Goal: Information Seeking & Learning: Understand process/instructions

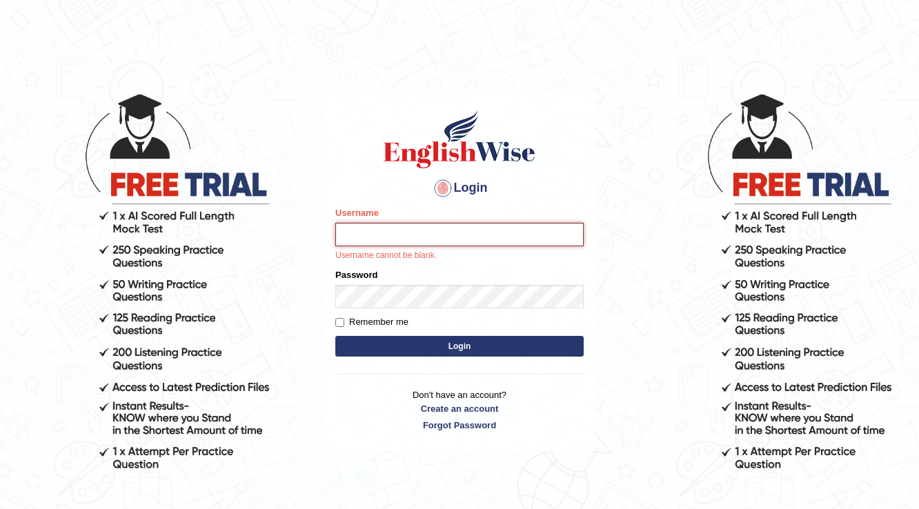
click at [416, 235] on input "Username" at bounding box center [459, 234] width 248 height 23
type input "farihaafghan556"
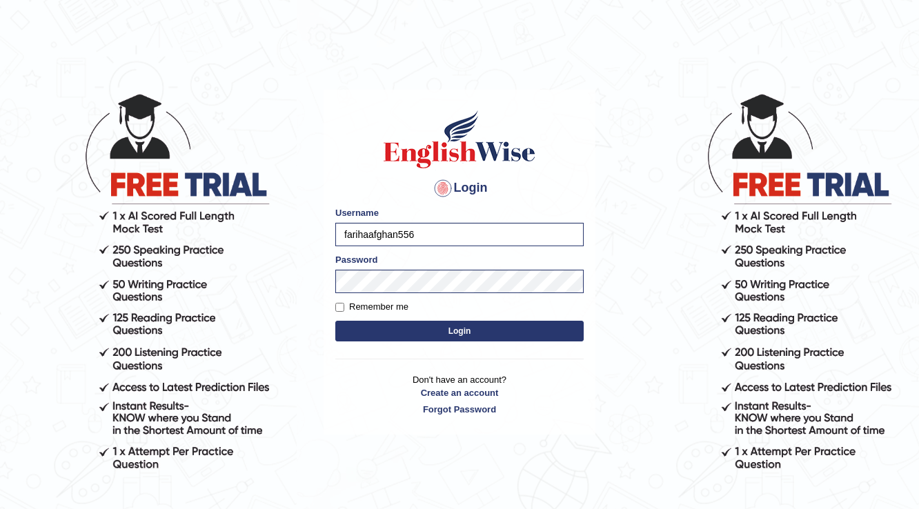
click at [443, 329] on button "Login" at bounding box center [459, 331] width 248 height 21
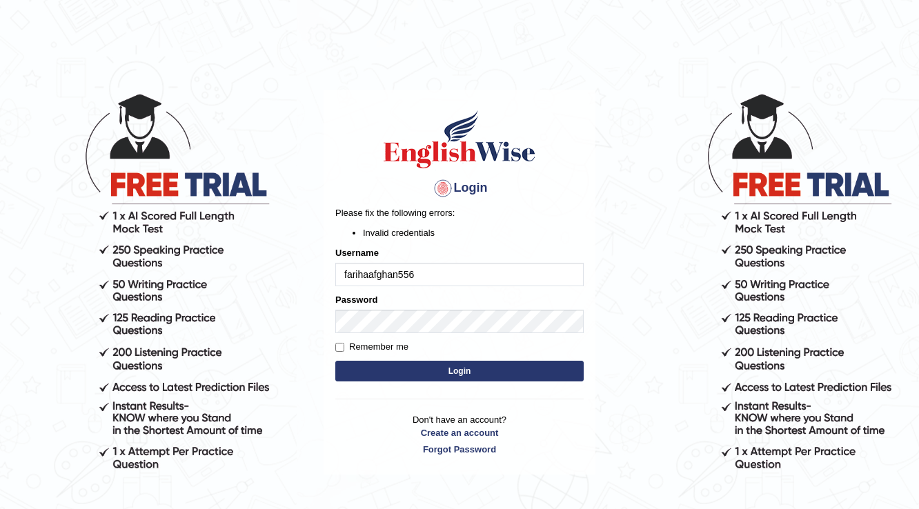
click at [454, 375] on button "Login" at bounding box center [459, 371] width 248 height 21
click at [449, 378] on button "Login" at bounding box center [459, 371] width 248 height 21
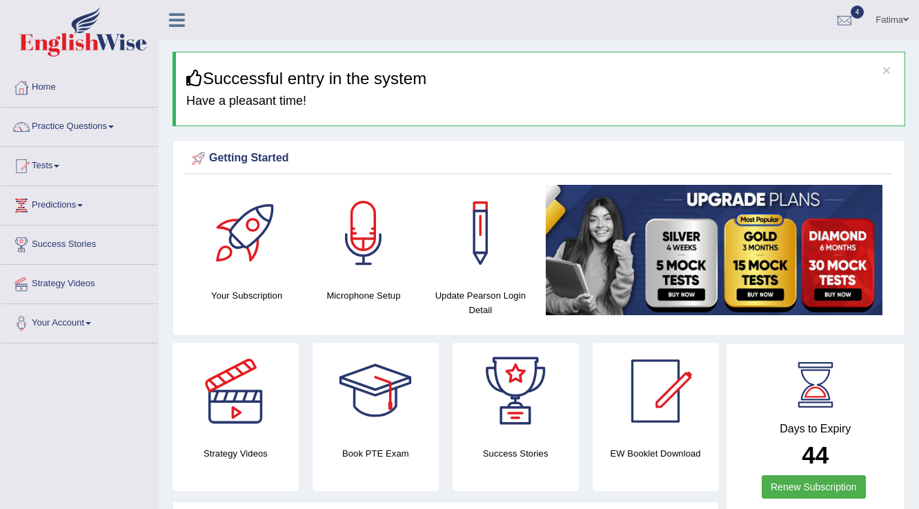
click at [114, 126] on span at bounding box center [111, 127] width 6 height 3
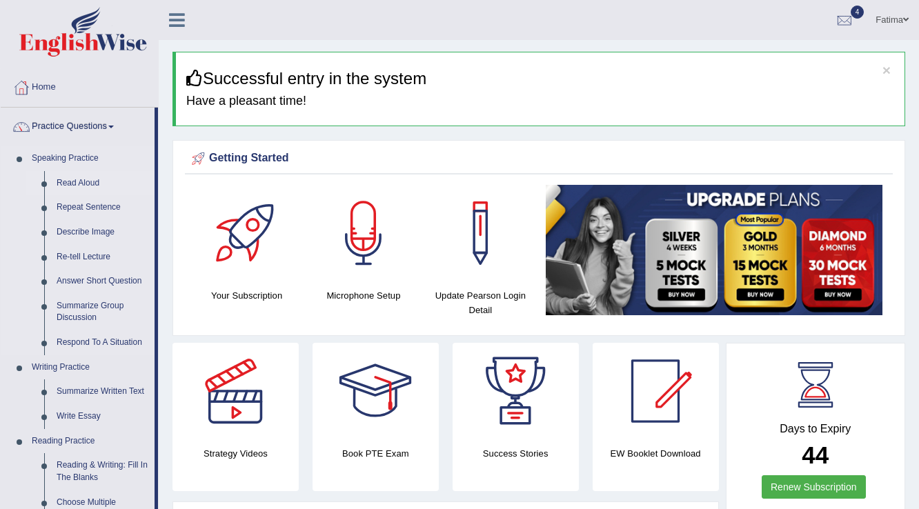
click at [64, 182] on link "Read Aloud" at bounding box center [102, 183] width 104 height 25
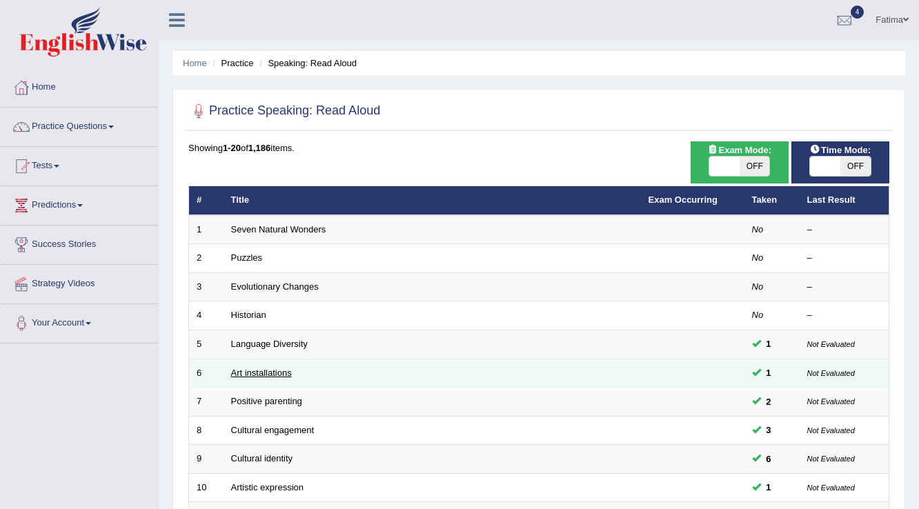
click at [274, 371] on link "Art installations" at bounding box center [261, 373] width 61 height 10
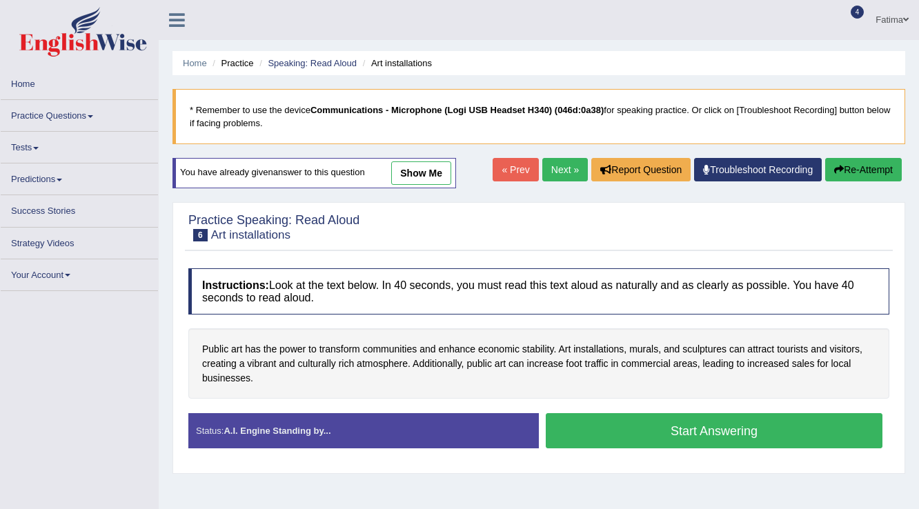
click at [649, 436] on button "Start Answering" at bounding box center [714, 430] width 337 height 35
click at [648, 431] on button "Start Answering" at bounding box center [714, 430] width 337 height 35
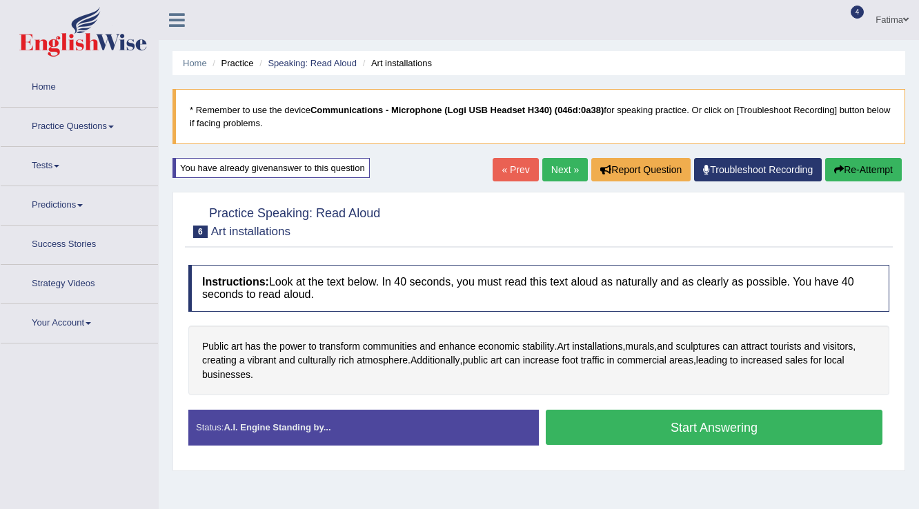
click at [648, 431] on button "Start Answering" at bounding box center [714, 427] width 337 height 35
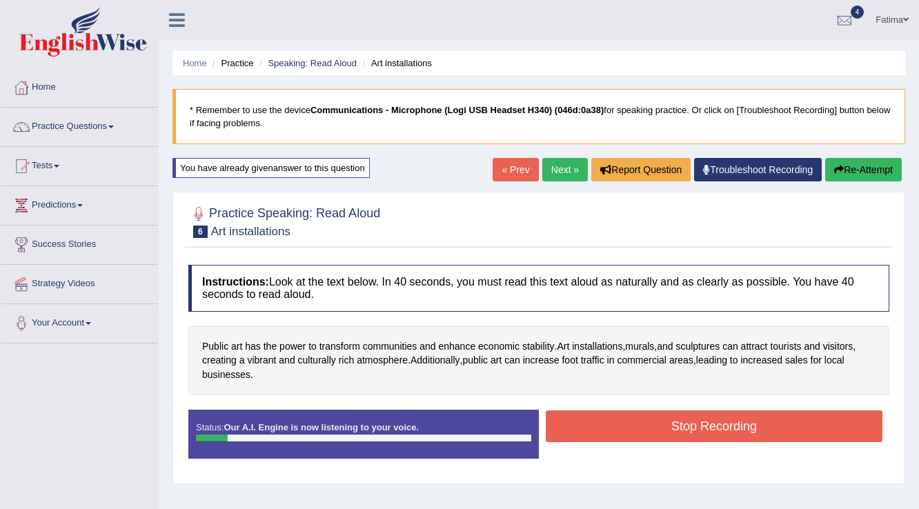
click at [649, 433] on button "Stop Recording" at bounding box center [714, 427] width 337 height 32
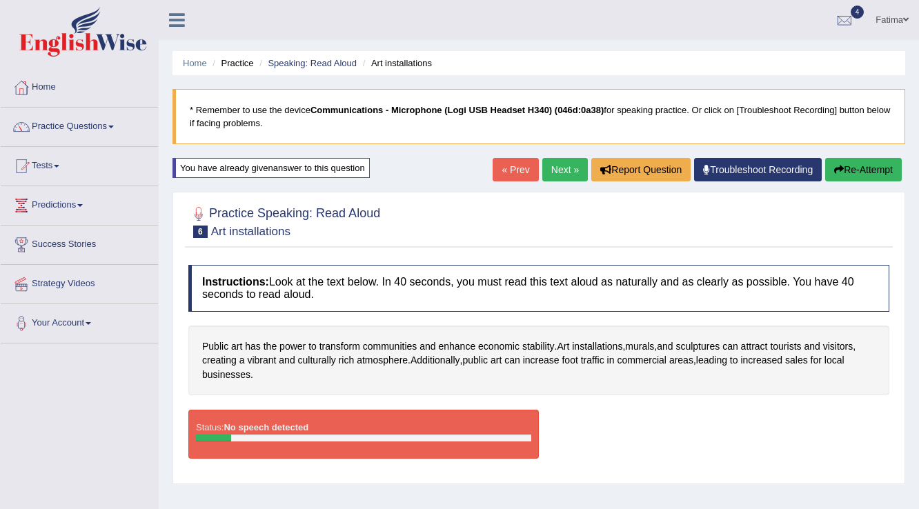
click at [451, 123] on blockquote "* Remember to use the device Communications - Microphone (Logi USB Headset H340…" at bounding box center [539, 116] width 733 height 55
click at [509, 116] on blockquote "* Remember to use the device Communications - Microphone (Logi USB Headset H340…" at bounding box center [539, 116] width 733 height 55
click at [732, 164] on link "Troubleshoot Recording" at bounding box center [758, 169] width 128 height 23
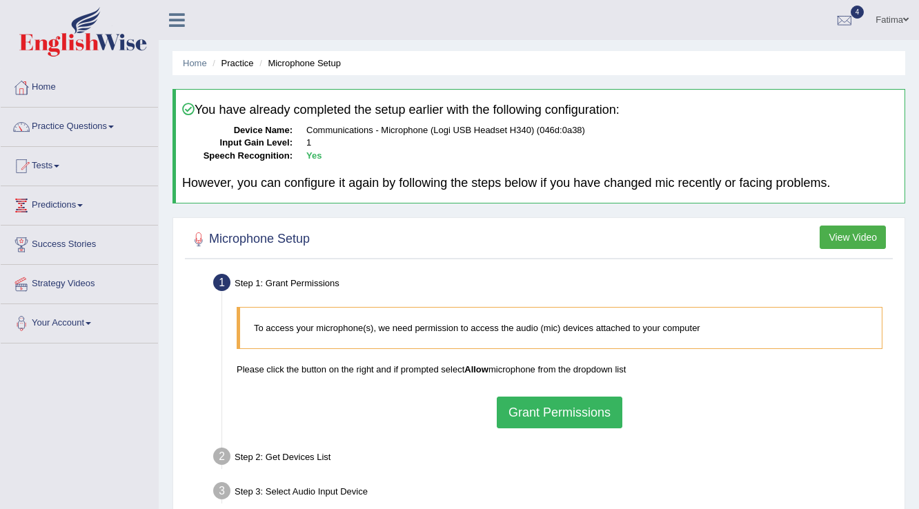
click at [578, 404] on button "Grant Permissions" at bounding box center [560, 413] width 126 height 32
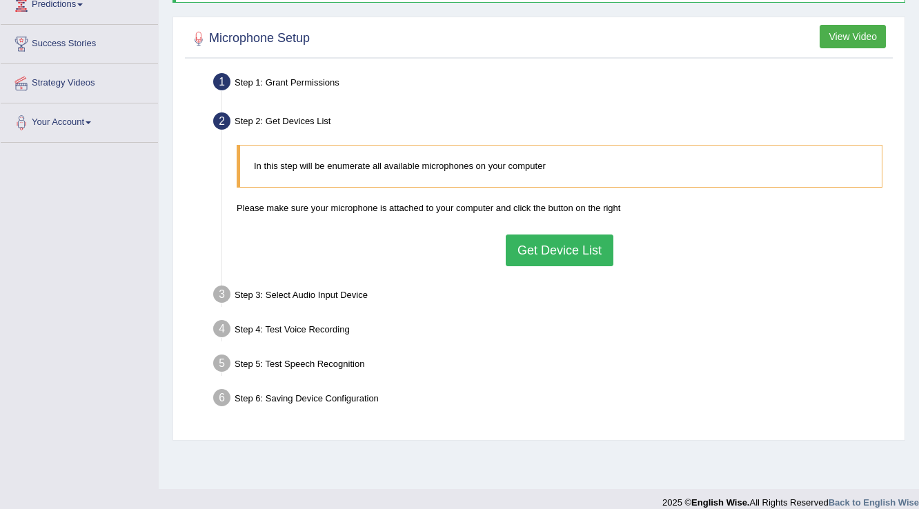
scroll to position [215, 0]
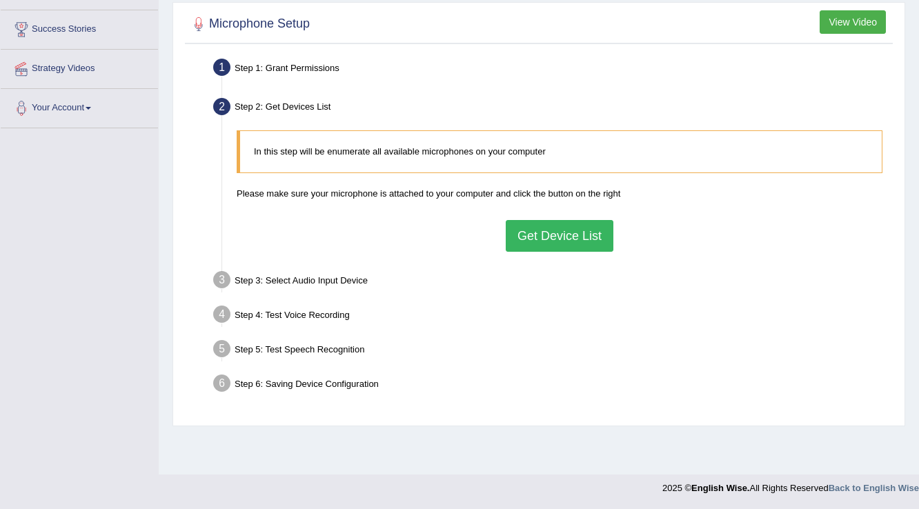
click at [556, 238] on button "Get Device List" at bounding box center [560, 236] width 108 height 32
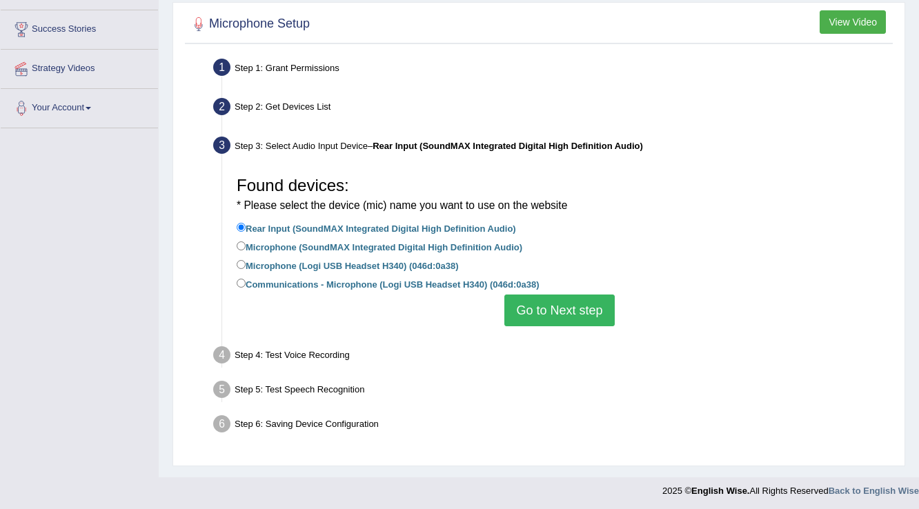
scroll to position [217, 0]
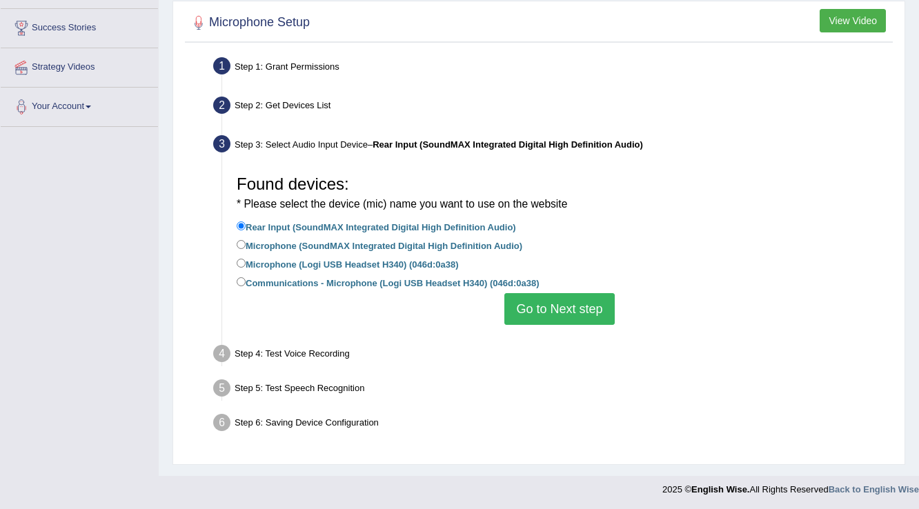
click at [558, 306] on button "Go to Next step" at bounding box center [559, 309] width 110 height 32
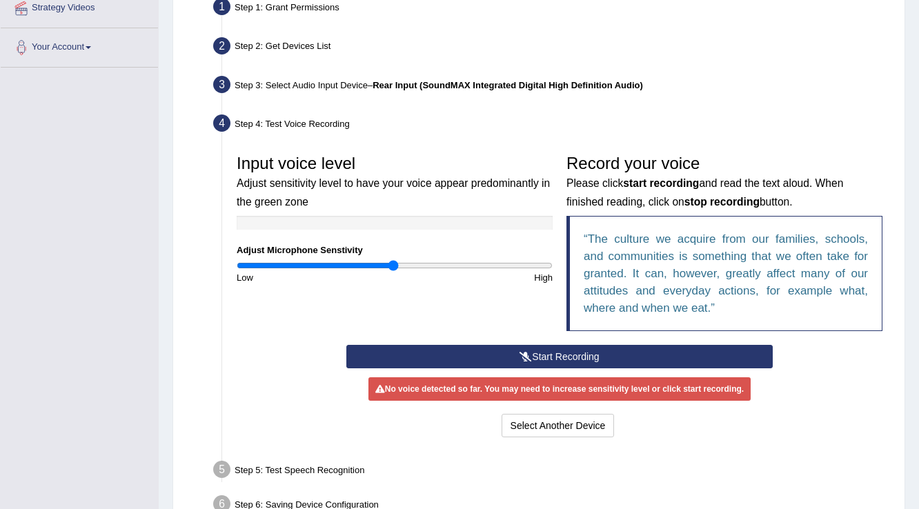
scroll to position [356, 0]
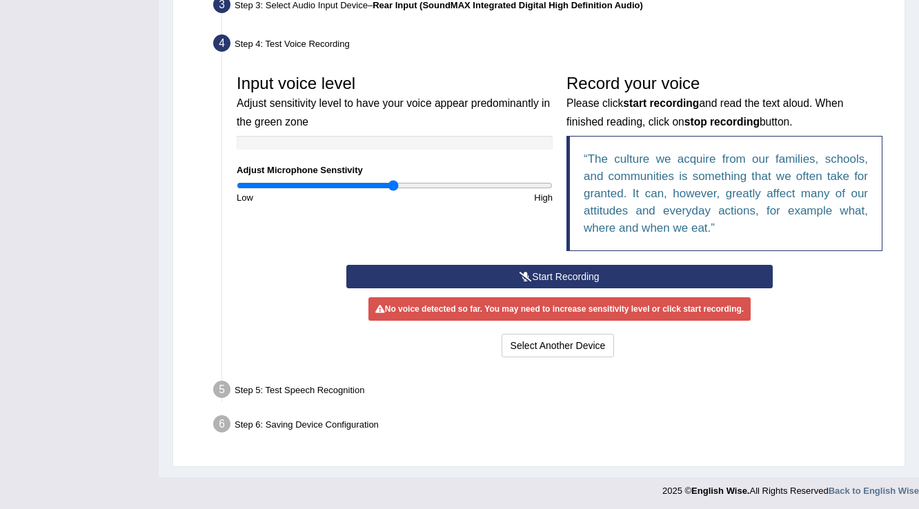
click at [512, 275] on button "Start Recording" at bounding box center [559, 276] width 426 height 23
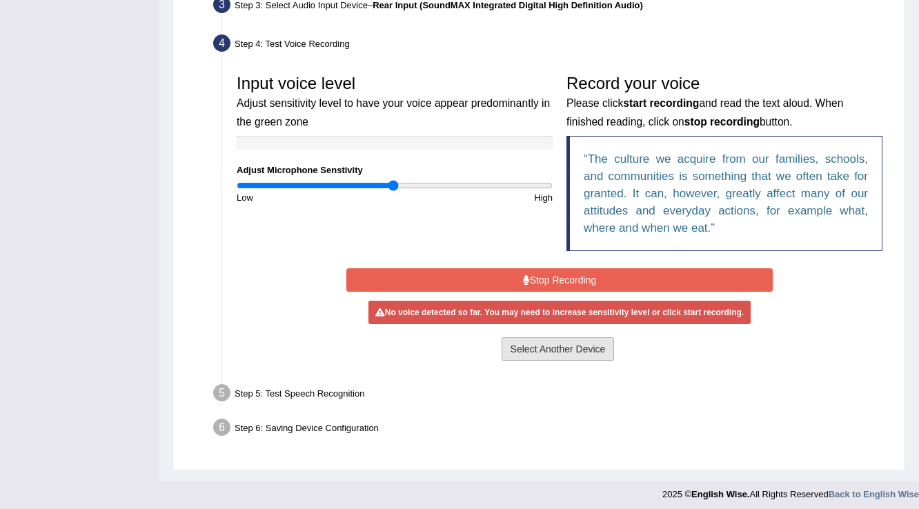
click at [558, 351] on button "Select Another Device" at bounding box center [558, 348] width 113 height 23
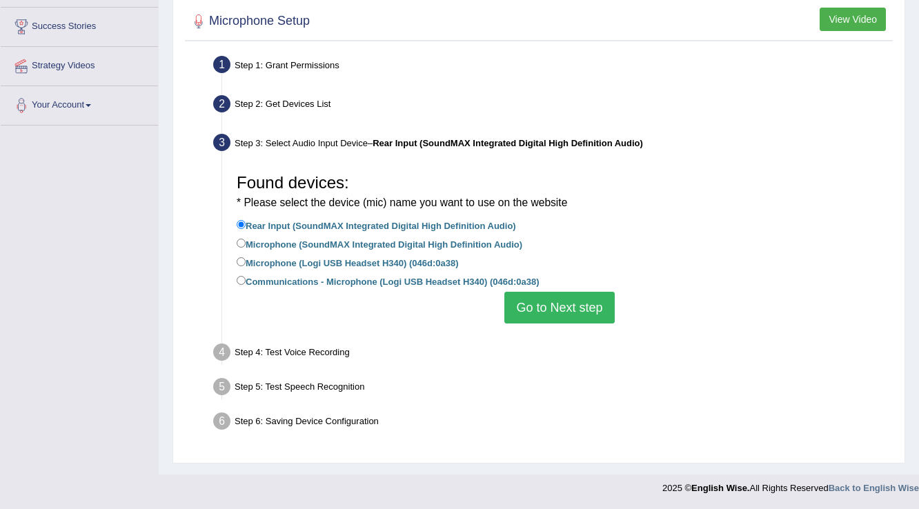
scroll to position [217, 0]
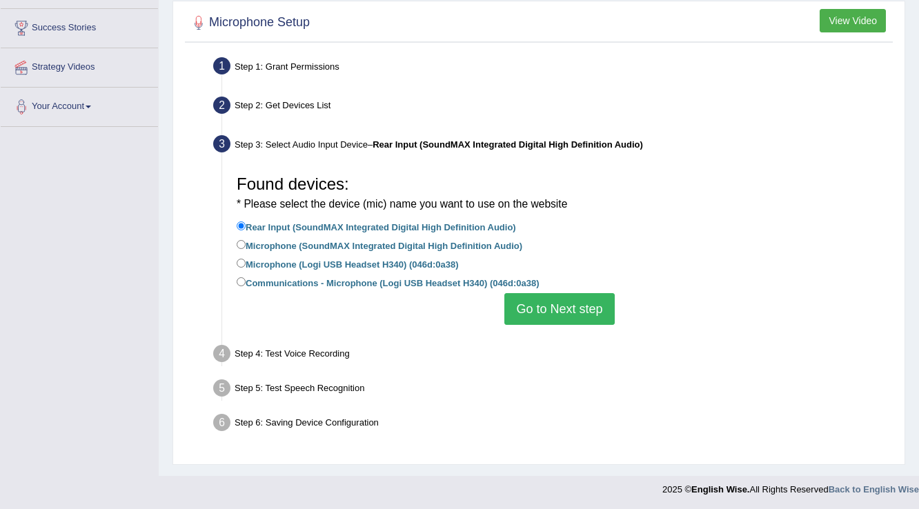
click at [331, 246] on label "Microphone (SoundMAX Integrated Digital High Definition Audio)" at bounding box center [380, 244] width 286 height 15
click at [246, 246] on input "Microphone (SoundMAX Integrated Digital High Definition Audio)" at bounding box center [241, 244] width 9 height 9
radio input "true"
click at [557, 302] on button "Go to Next step" at bounding box center [559, 309] width 110 height 32
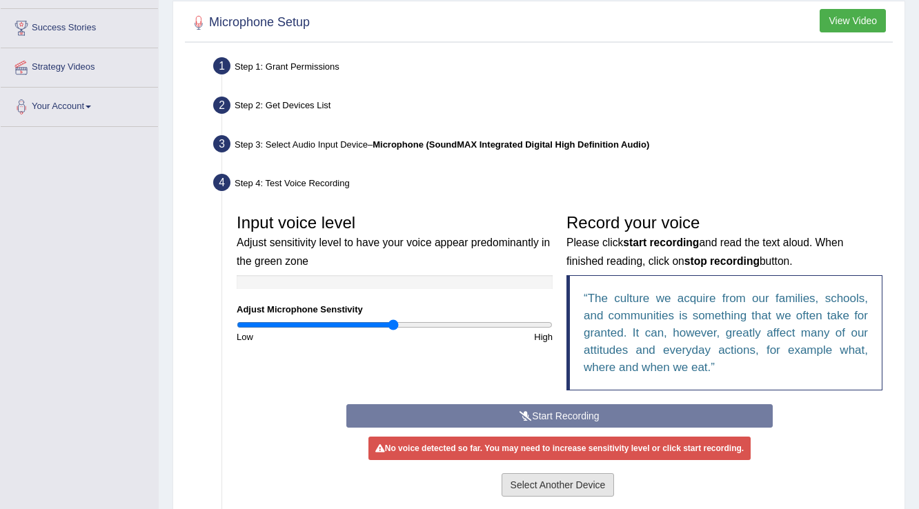
click at [578, 487] on button "Select Another Device" at bounding box center [558, 484] width 113 height 23
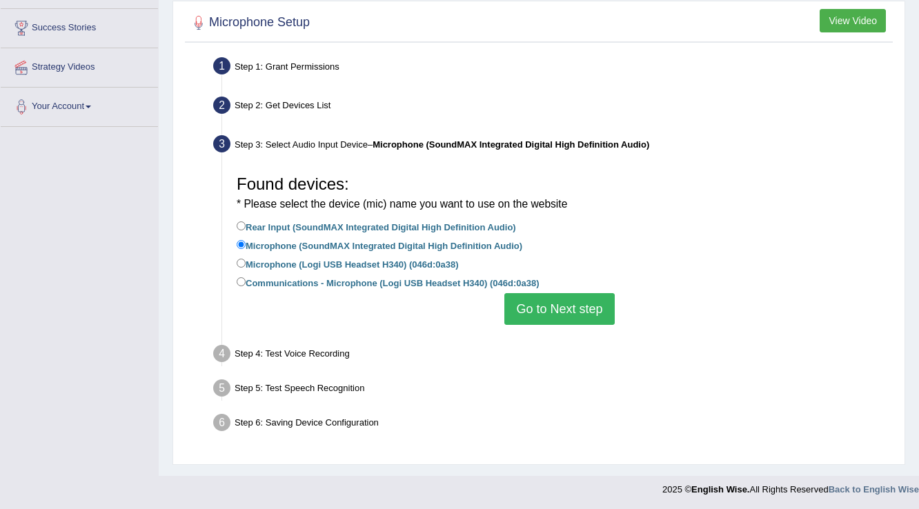
click at [309, 257] on label "Microphone (Logi USB Headset H340) (046d:0a38)" at bounding box center [348, 263] width 222 height 15
click at [246, 259] on input "Microphone (Logi USB Headset H340) (046d:0a38)" at bounding box center [241, 263] width 9 height 9
radio input "true"
click at [311, 264] on label "Microphone (Logi USB Headset H340) (046d:0a38)" at bounding box center [348, 263] width 222 height 15
click at [246, 264] on input "Microphone (Logi USB Headset H340) (046d:0a38)" at bounding box center [241, 263] width 9 height 9
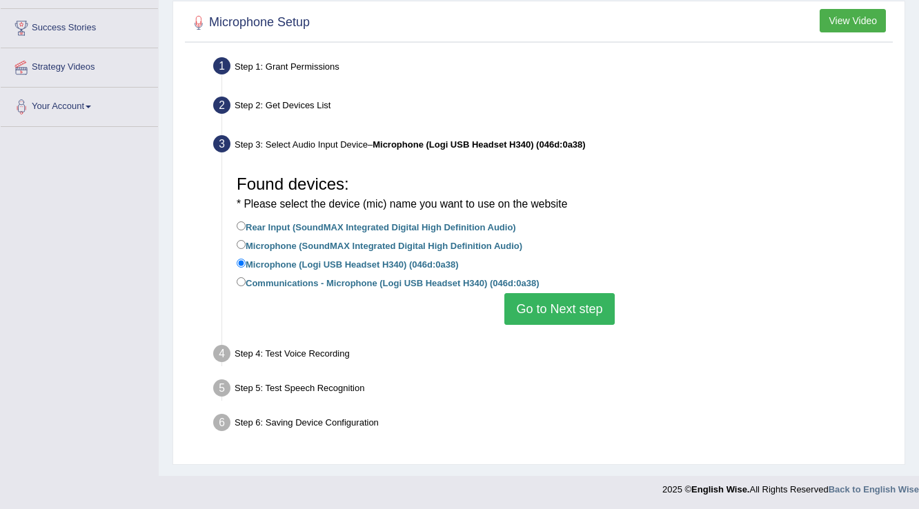
click at [549, 306] on button "Go to Next step" at bounding box center [559, 309] width 110 height 32
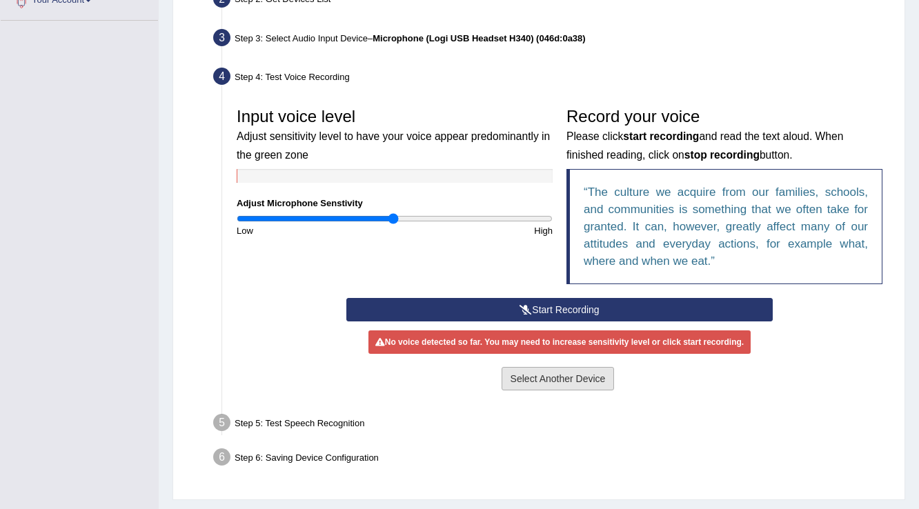
scroll to position [356, 0]
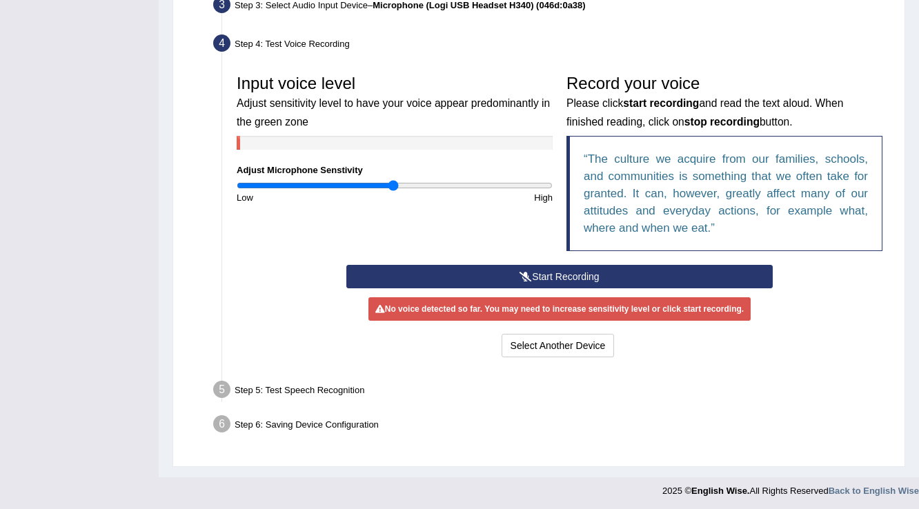
click at [494, 281] on button "Start Recording" at bounding box center [559, 276] width 426 height 23
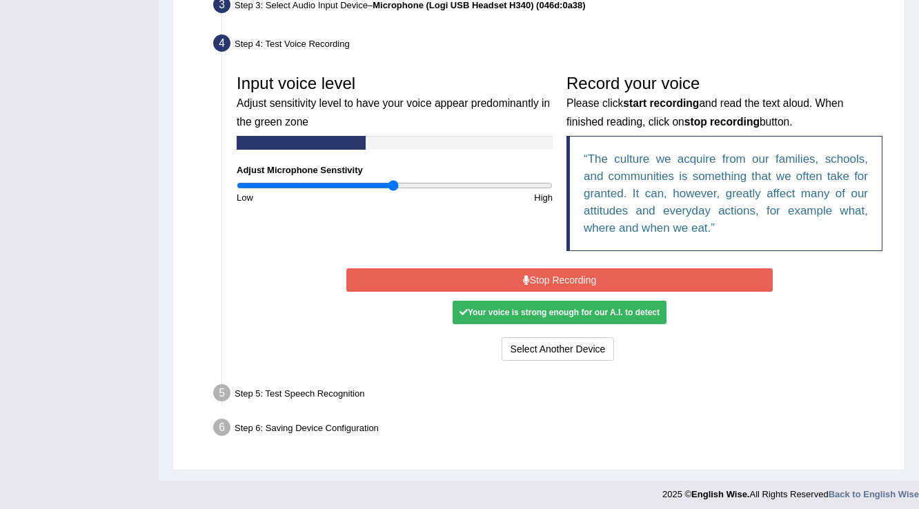
click at [494, 281] on button "Stop Recording" at bounding box center [559, 279] width 426 height 23
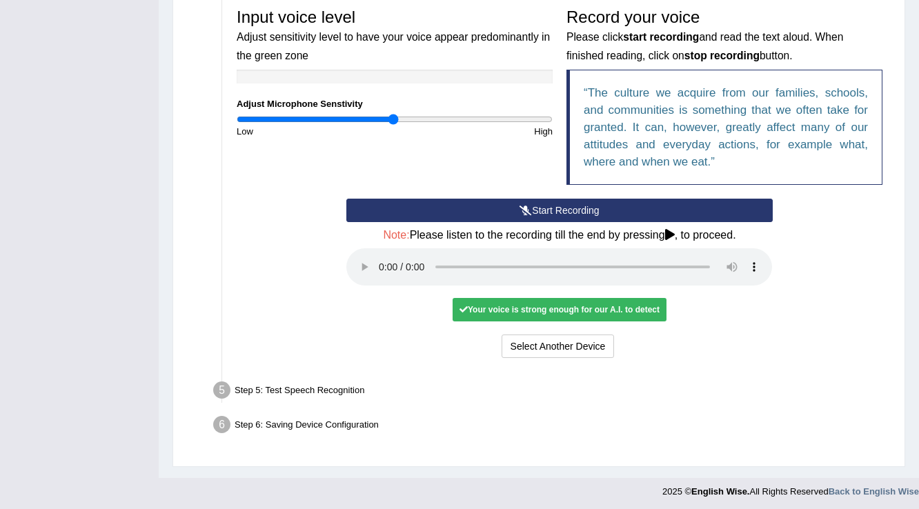
scroll to position [423, 0]
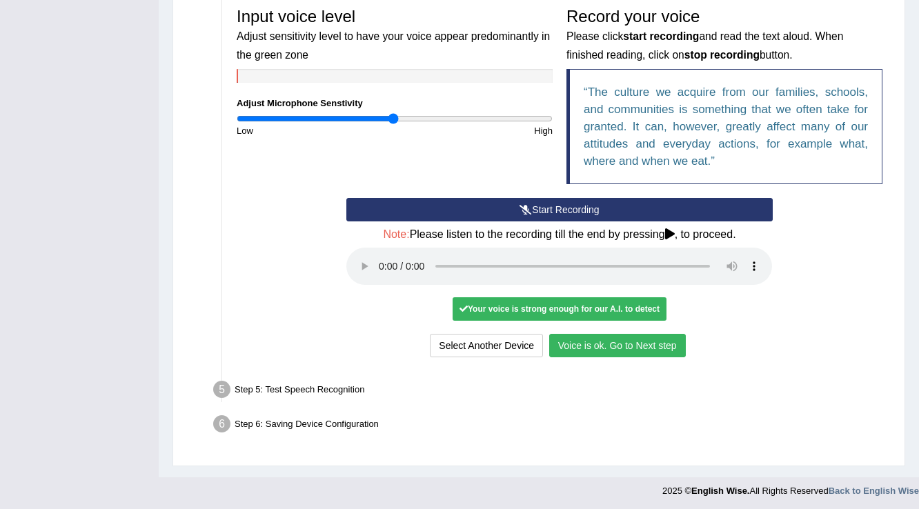
click at [567, 338] on button "Voice is ok. Go to Next step" at bounding box center [617, 345] width 137 height 23
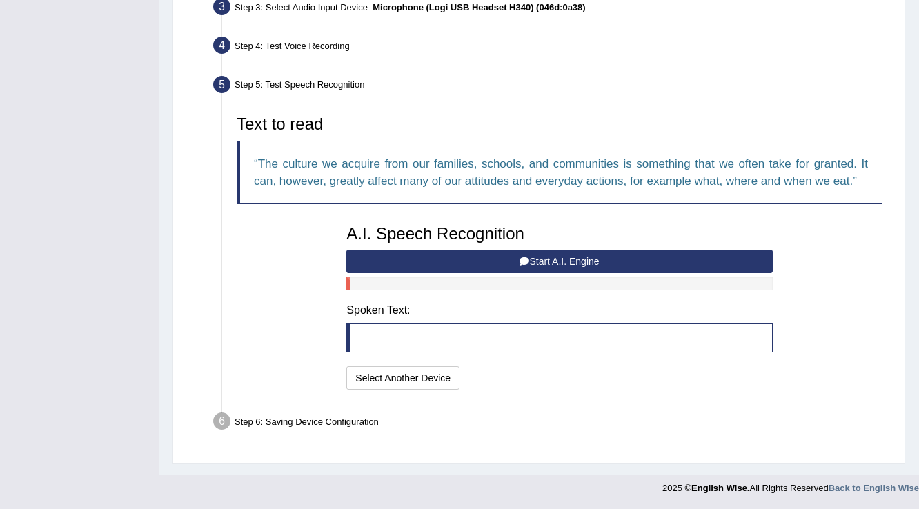
scroll to position [351, 0]
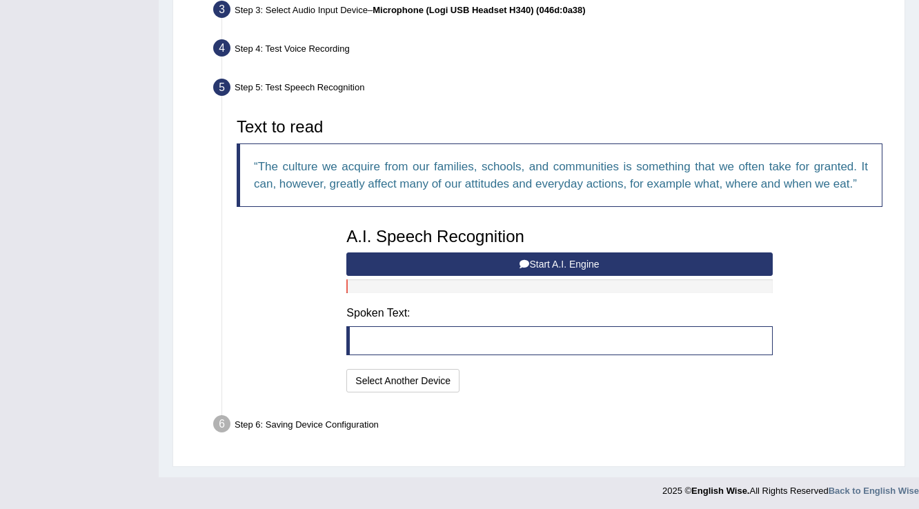
click at [494, 259] on button "Start A.I. Engine" at bounding box center [559, 264] width 426 height 23
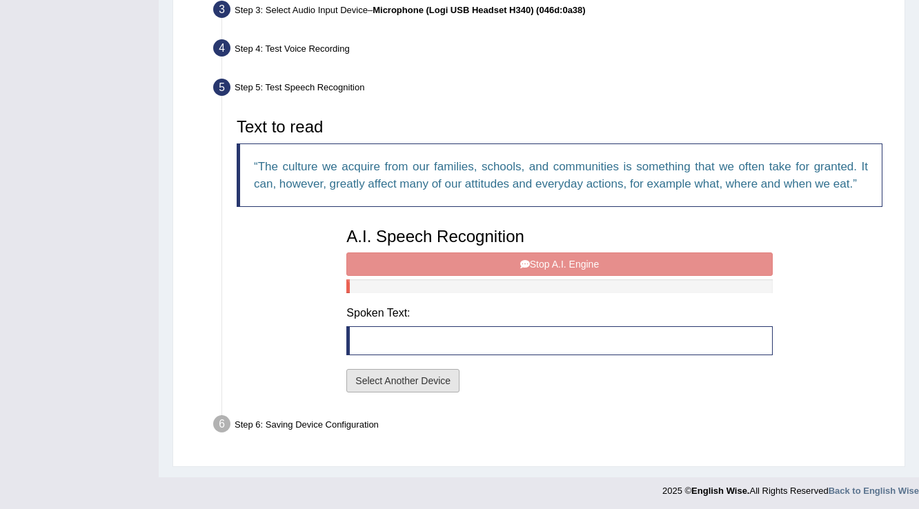
click at [449, 377] on button "Select Another Device" at bounding box center [402, 380] width 113 height 23
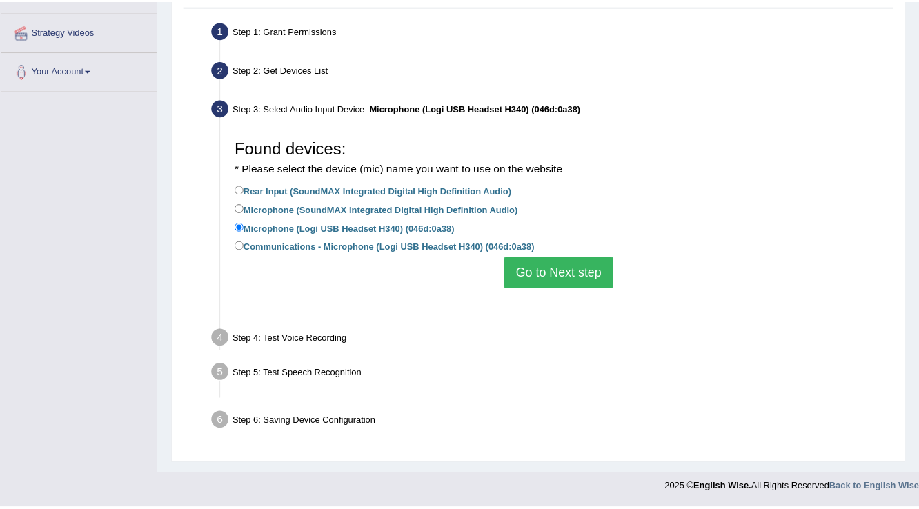
scroll to position [217, 0]
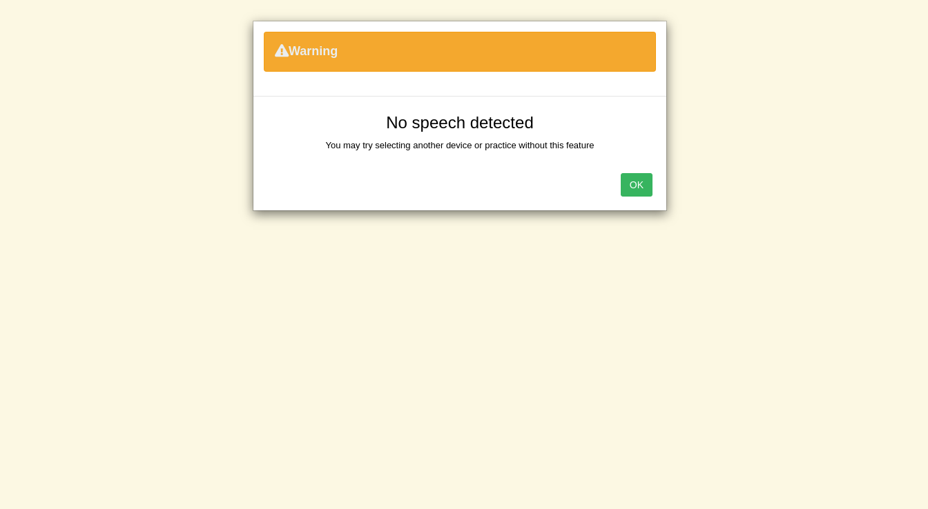
click at [641, 185] on button "OK" at bounding box center [636, 184] width 32 height 23
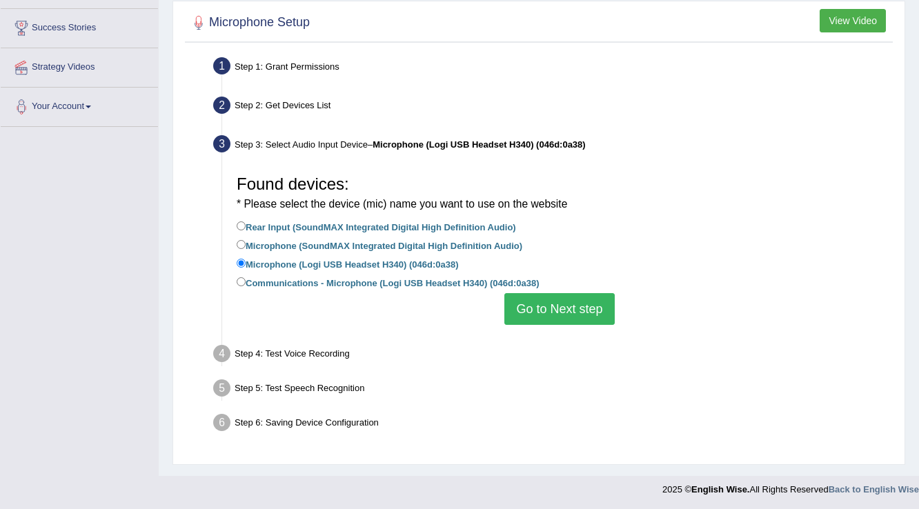
click at [425, 281] on label "Communications - Microphone (Logi USB Headset H340) (046d:0a38)" at bounding box center [388, 282] width 302 height 15
click at [246, 281] on input "Communications - Microphone (Logi USB Headset H340) (046d:0a38)" at bounding box center [241, 281] width 9 height 9
radio input "true"
click at [530, 307] on button "Go to Next step" at bounding box center [559, 309] width 110 height 32
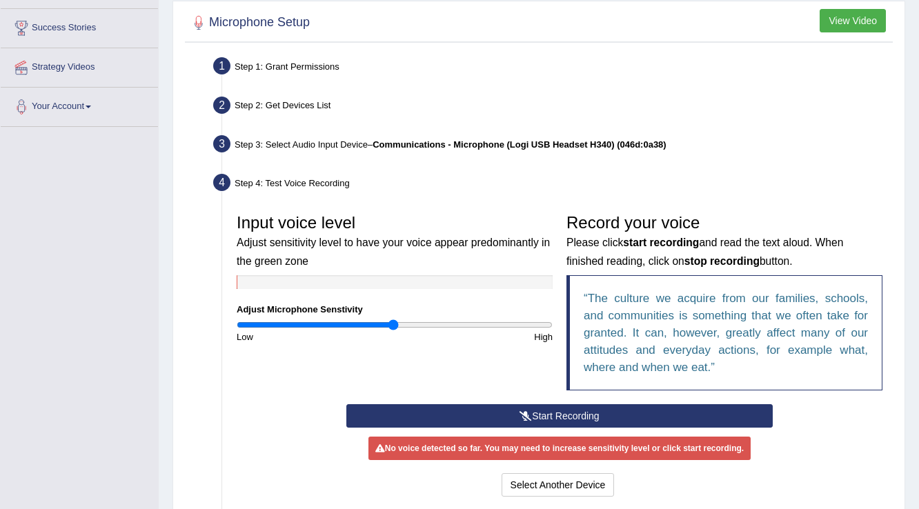
click at [489, 411] on button "Start Recording" at bounding box center [559, 415] width 426 height 23
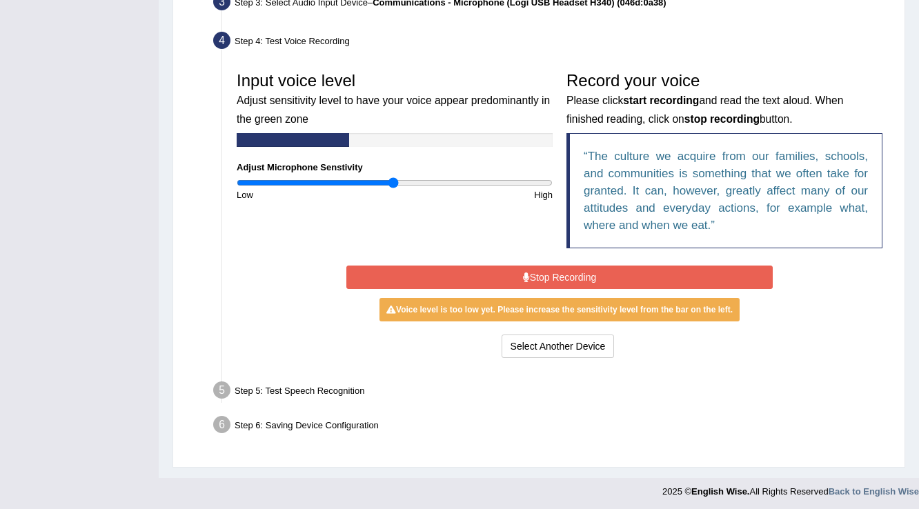
scroll to position [360, 0]
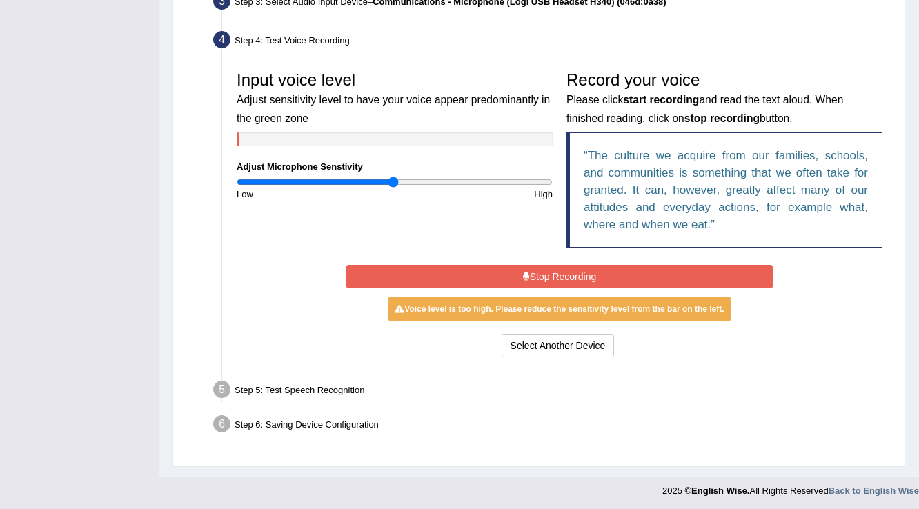
click at [427, 271] on button "Stop Recording" at bounding box center [559, 276] width 426 height 23
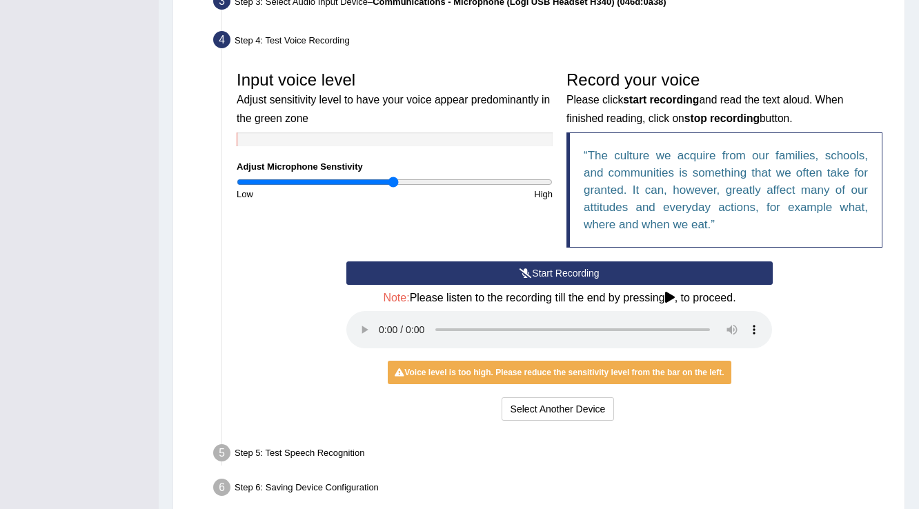
click at [427, 271] on button "Start Recording" at bounding box center [559, 273] width 426 height 23
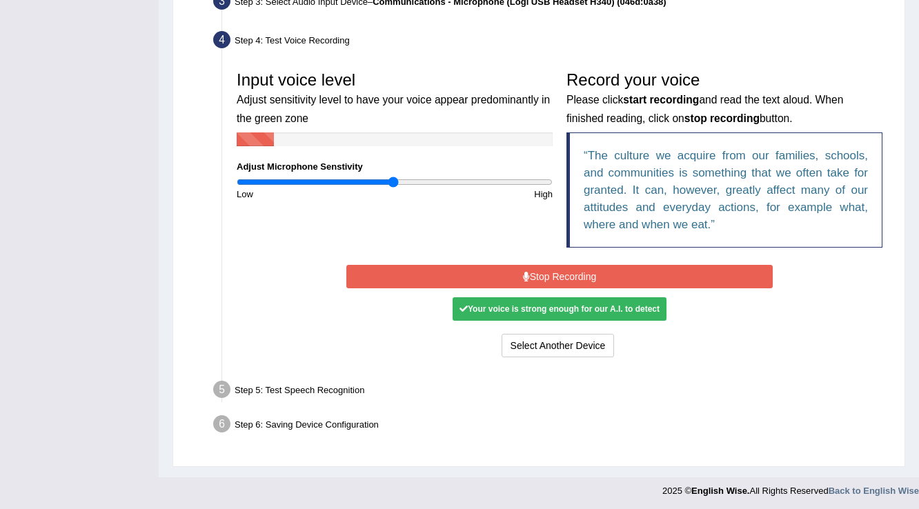
click at [427, 271] on button "Stop Recording" at bounding box center [559, 276] width 426 height 23
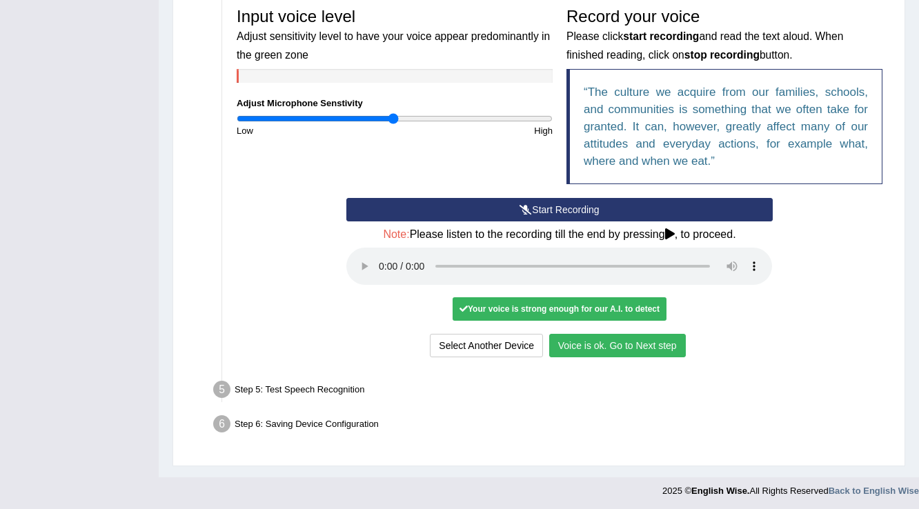
click at [575, 350] on button "Voice is ok. Go to Next step" at bounding box center [617, 345] width 137 height 23
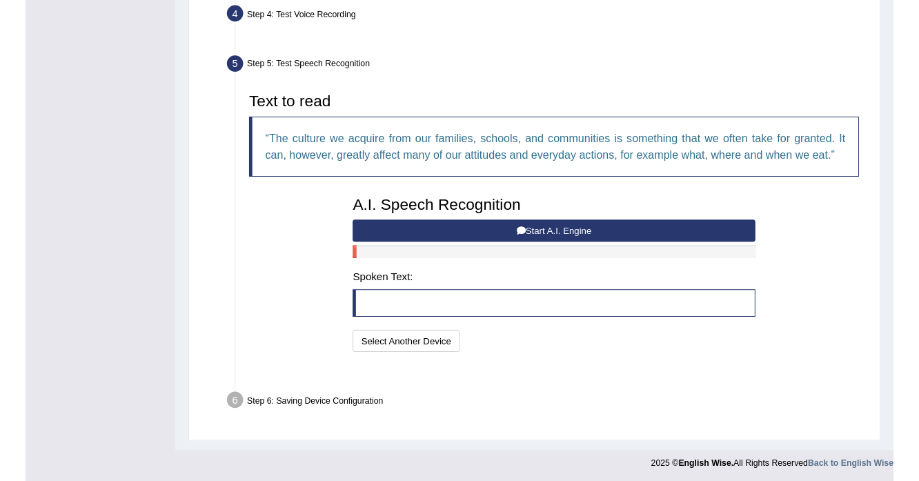
scroll to position [351, 0]
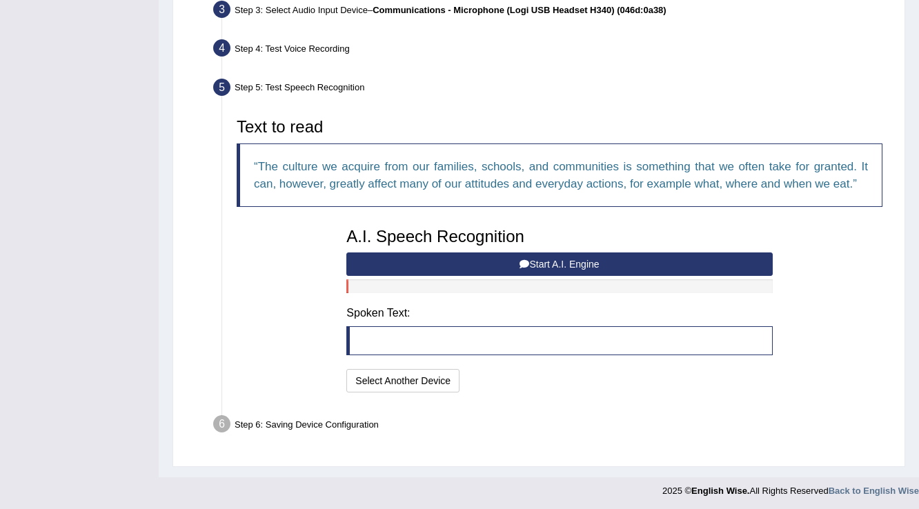
click at [484, 265] on button "Start A.I. Engine" at bounding box center [559, 264] width 426 height 23
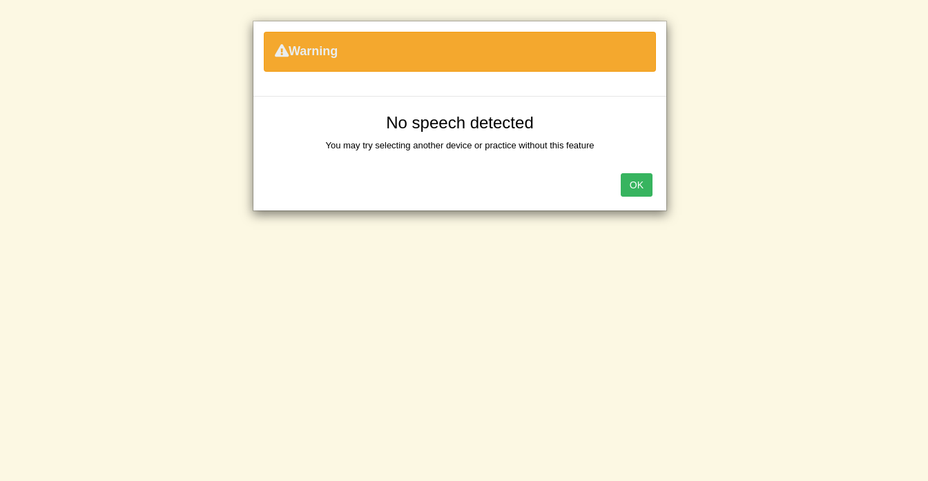
click at [640, 184] on button "OK" at bounding box center [636, 184] width 32 height 23
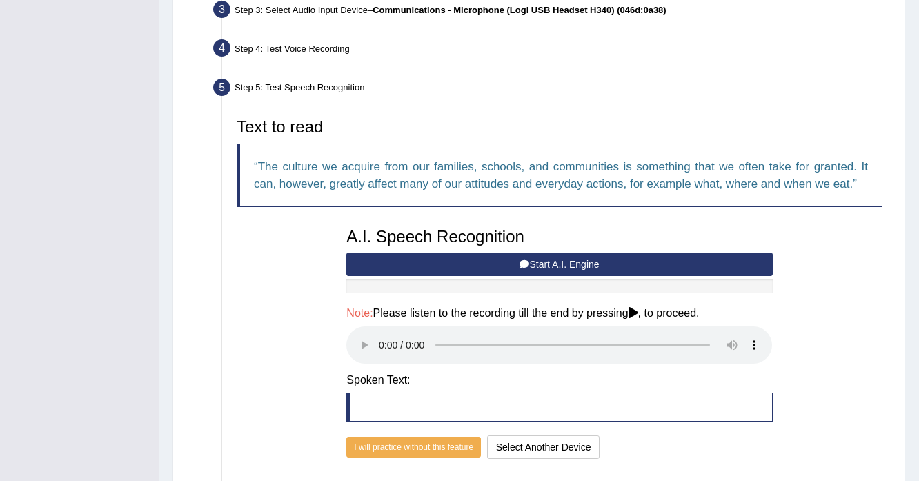
click at [513, 262] on button "Start A.I. Engine" at bounding box center [559, 264] width 426 height 23
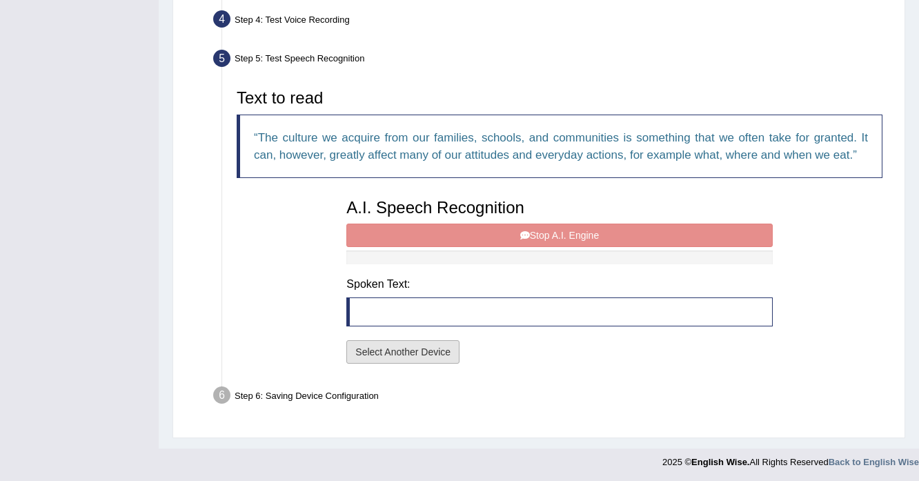
click at [418, 348] on button "Select Another Device" at bounding box center [402, 351] width 113 height 23
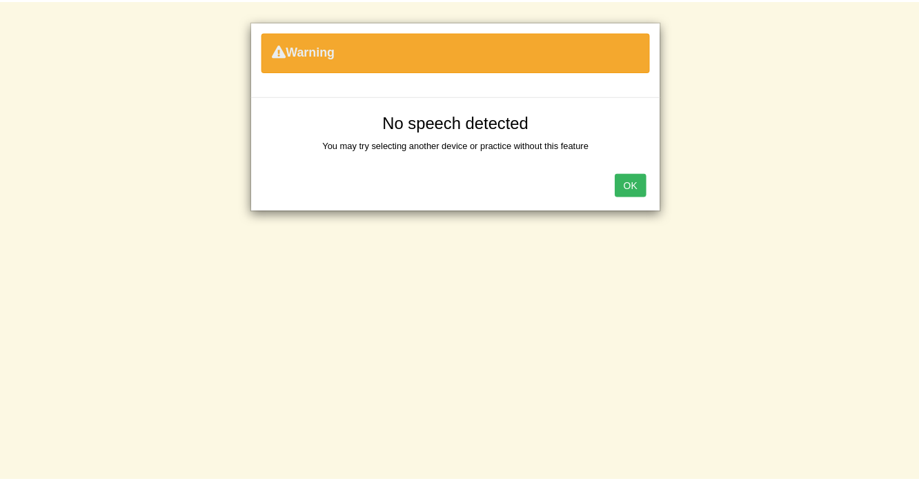
scroll to position [246, 0]
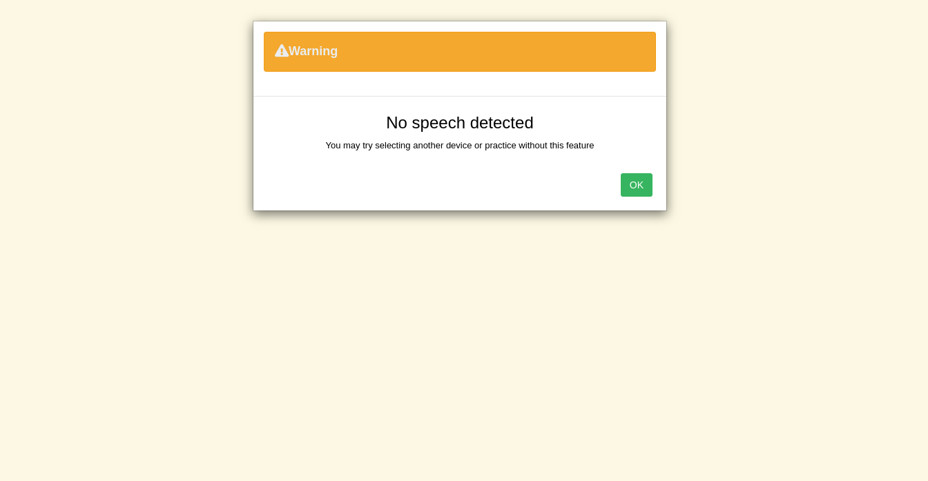
click at [640, 179] on button "OK" at bounding box center [636, 184] width 32 height 23
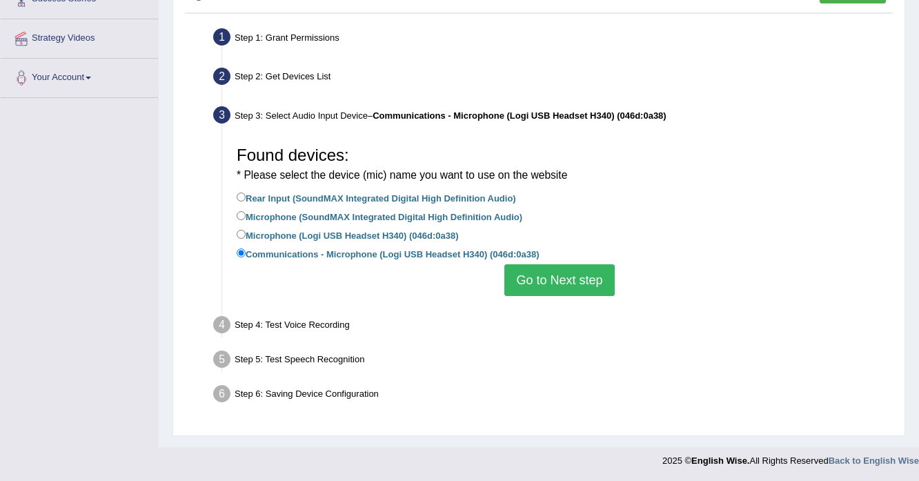
click at [413, 227] on label "Microphone (Logi USB Headset H340) (046d:0a38)" at bounding box center [348, 234] width 222 height 15
click at [246, 230] on input "Microphone (Logi USB Headset H340) (046d:0a38)" at bounding box center [241, 234] width 9 height 9
radio input "true"
click at [553, 277] on button "Go to Next step" at bounding box center [559, 280] width 110 height 32
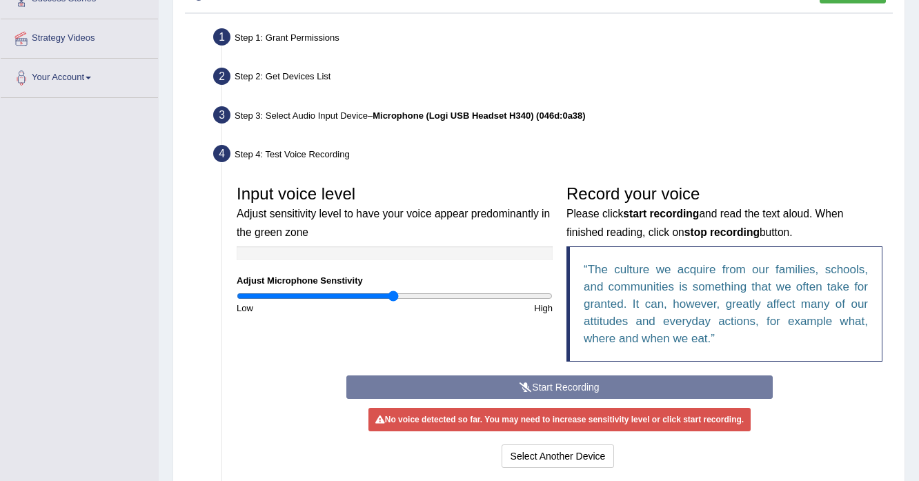
scroll to position [385, 0]
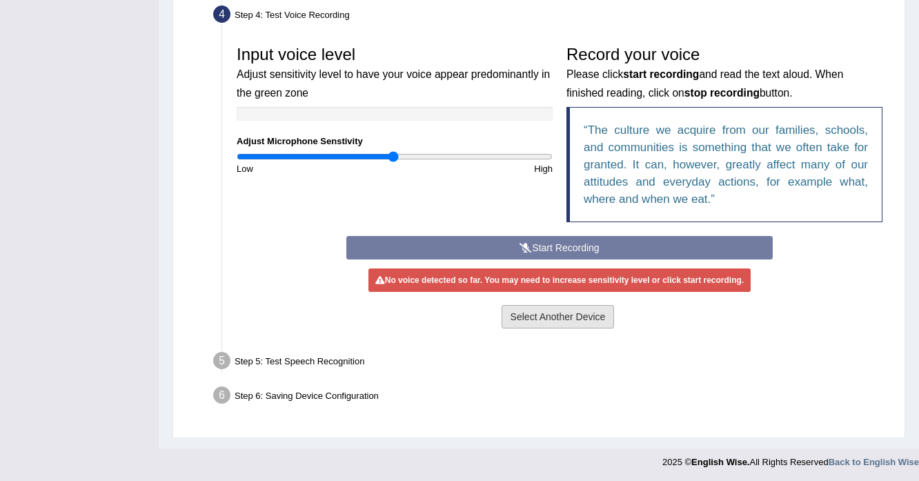
click at [567, 318] on button "Select Another Device" at bounding box center [558, 316] width 113 height 23
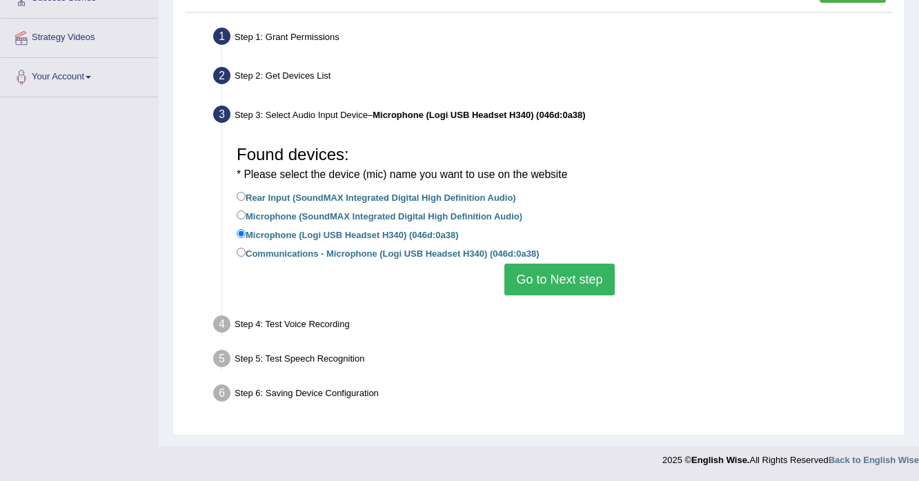
scroll to position [246, 0]
click at [378, 257] on label "Communications - Microphone (Logi USB Headset H340) (046d:0a38)" at bounding box center [388, 253] width 302 height 15
click at [246, 257] on input "Communications - Microphone (Logi USB Headset H340) (046d:0a38)" at bounding box center [241, 252] width 9 height 9
radio input "true"
click at [529, 279] on button "Go to Next step" at bounding box center [559, 280] width 110 height 32
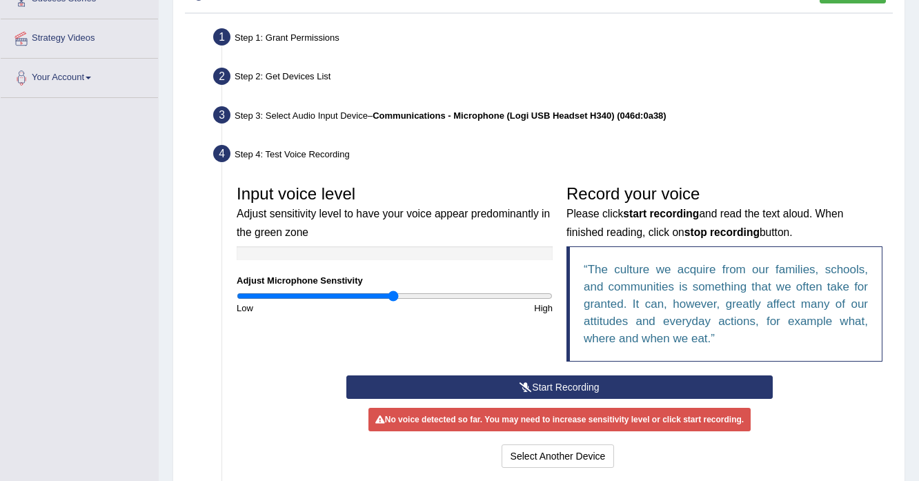
scroll to position [385, 0]
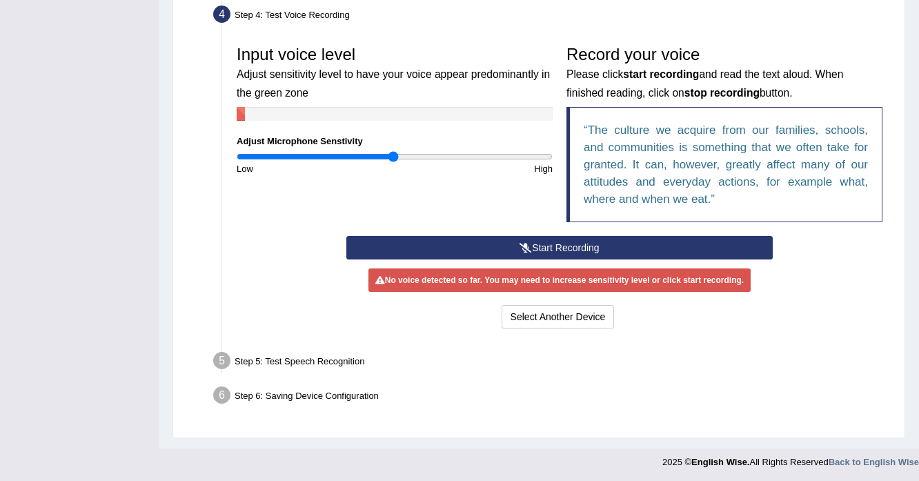
click at [500, 250] on button "Start Recording" at bounding box center [559, 247] width 426 height 23
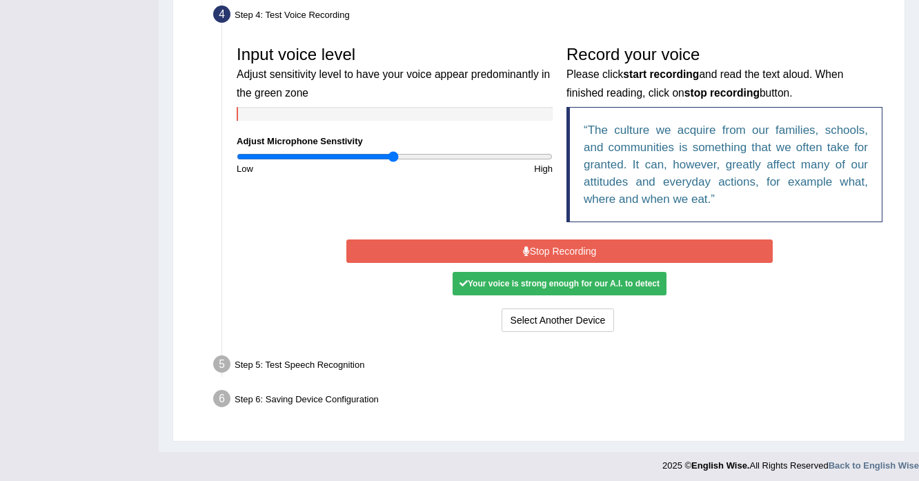
click at [500, 250] on button "Stop Recording" at bounding box center [559, 250] width 426 height 23
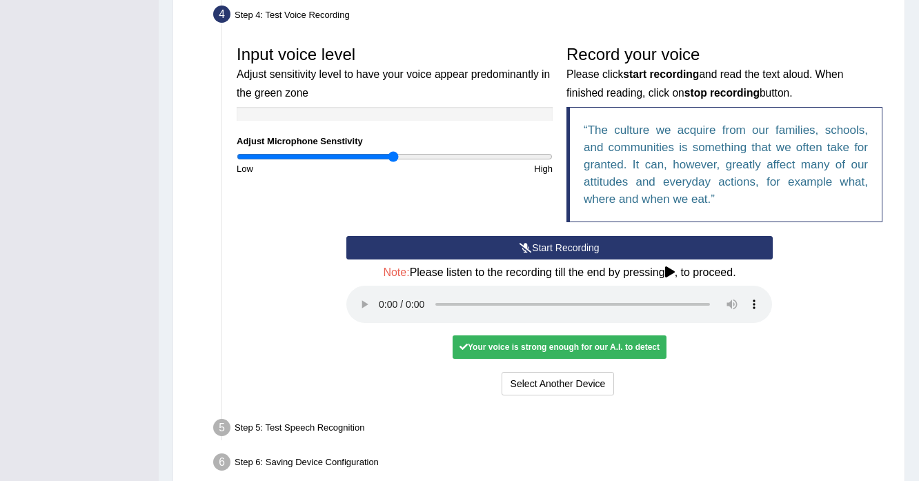
scroll to position [452, 0]
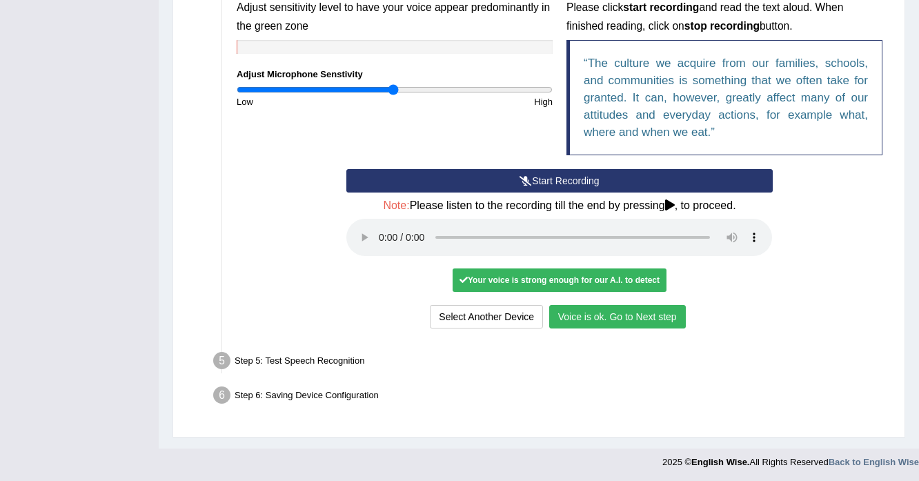
click at [605, 317] on button "Voice is ok. Go to Next step" at bounding box center [617, 316] width 137 height 23
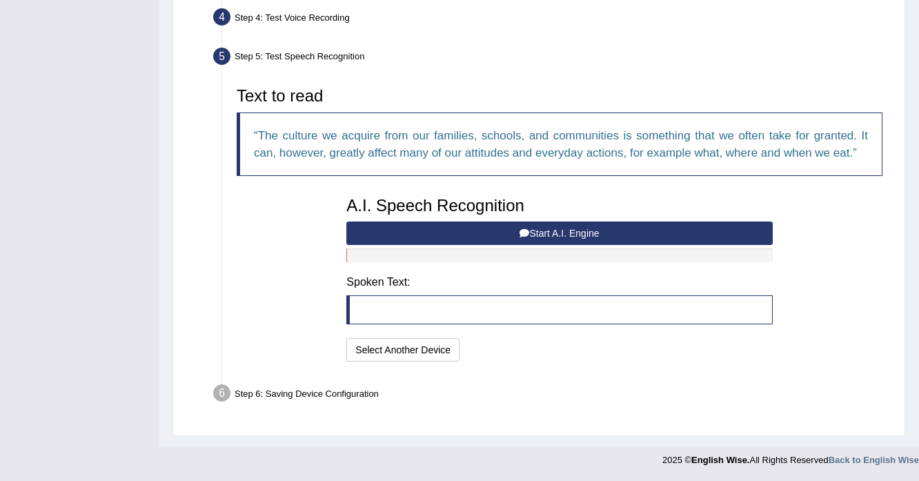
scroll to position [380, 0]
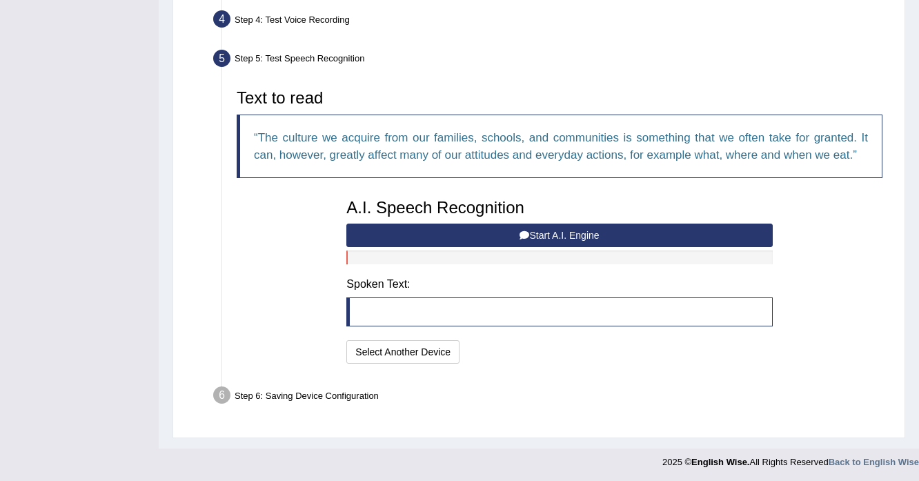
click at [475, 226] on button "Start A.I. Engine" at bounding box center [559, 235] width 426 height 23
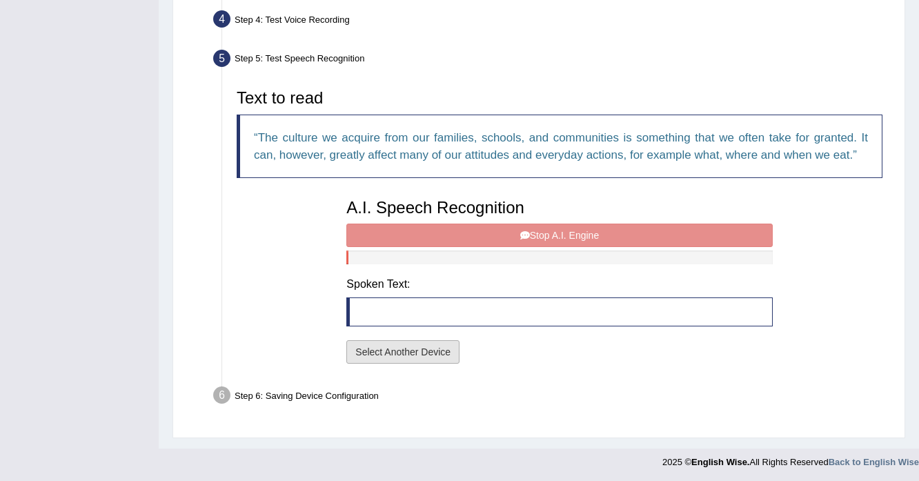
click at [398, 353] on button "Select Another Device" at bounding box center [402, 351] width 113 height 23
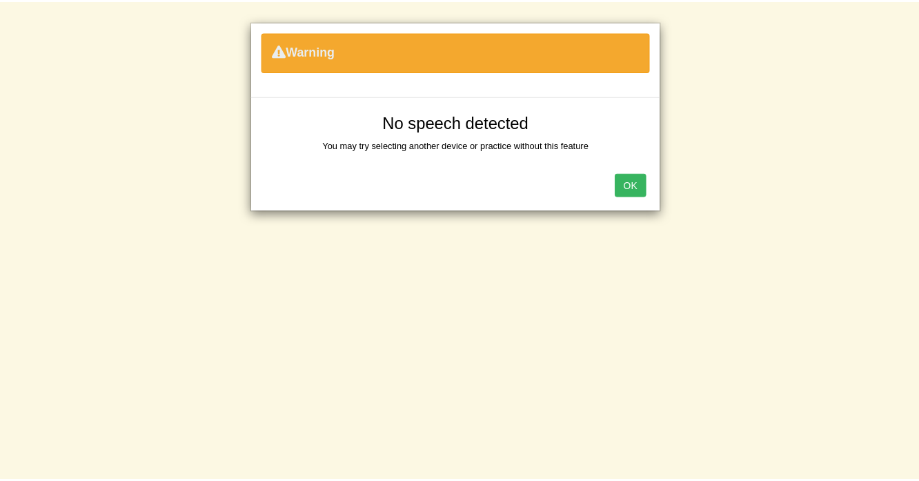
scroll to position [246, 0]
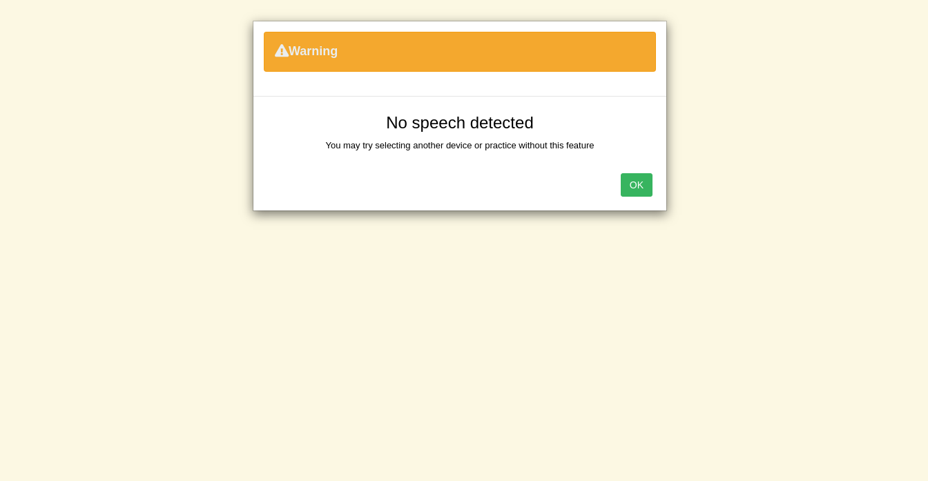
click at [640, 188] on button "OK" at bounding box center [636, 184] width 32 height 23
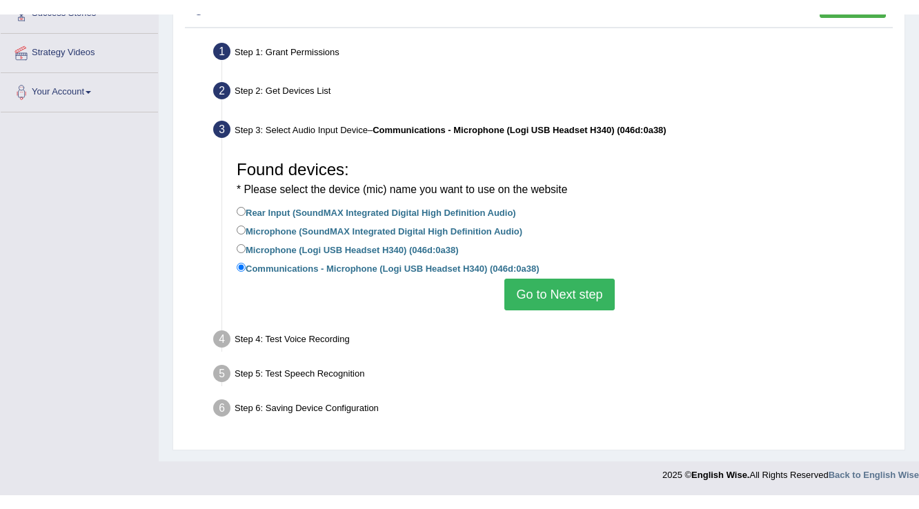
scroll to position [217, 0]
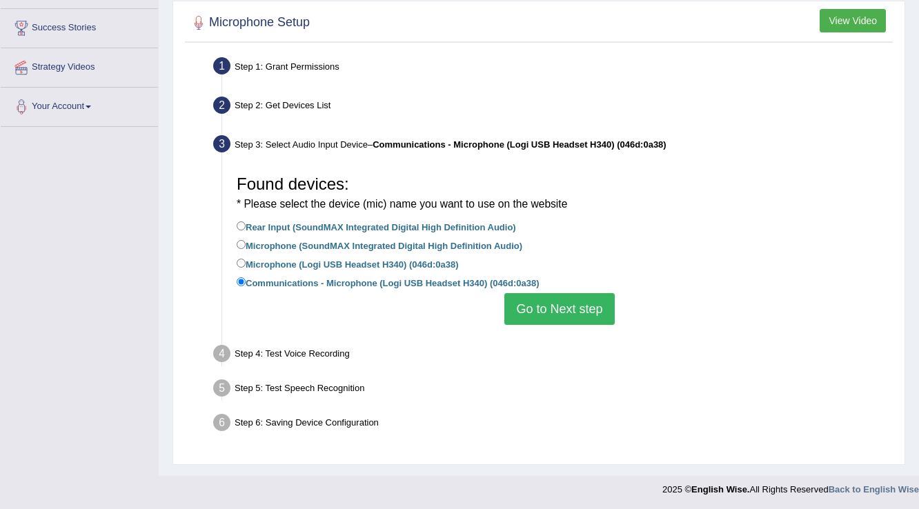
click at [912, 21] on div "Home Practice Microphone Setup You have already completed the setup earlier wit…" at bounding box center [539, 129] width 761 height 693
click at [93, 148] on div "Toggle navigation Home Practice Questions Speaking Practice Read Aloud Repeat S…" at bounding box center [459, 143] width 919 height 721
